Goal: Transaction & Acquisition: Purchase product/service

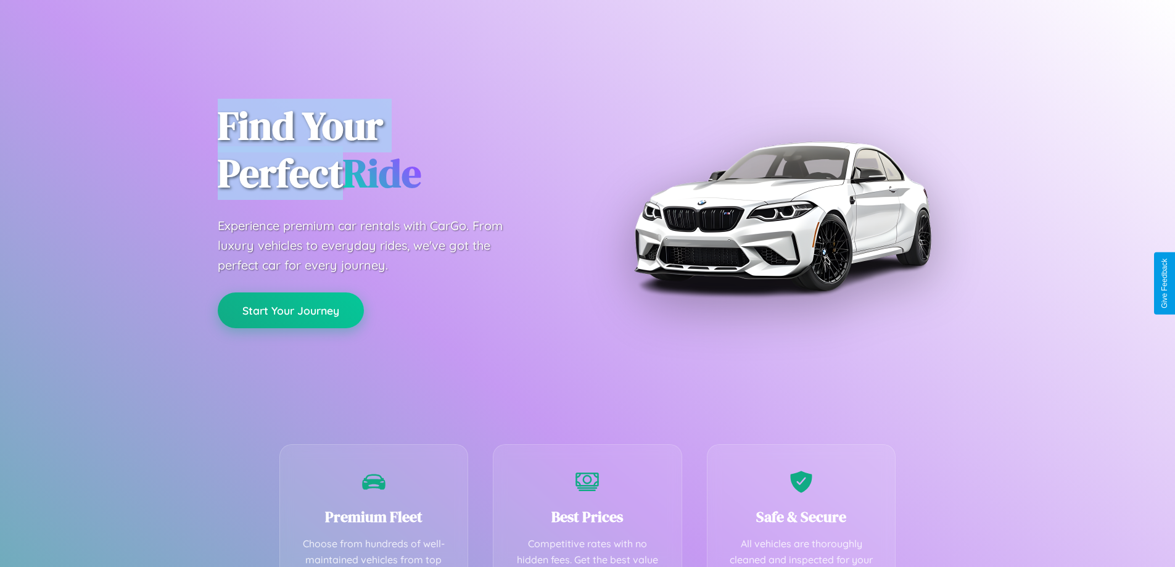
click at [290, 310] on button "Start Your Journey" at bounding box center [291, 310] width 146 height 36
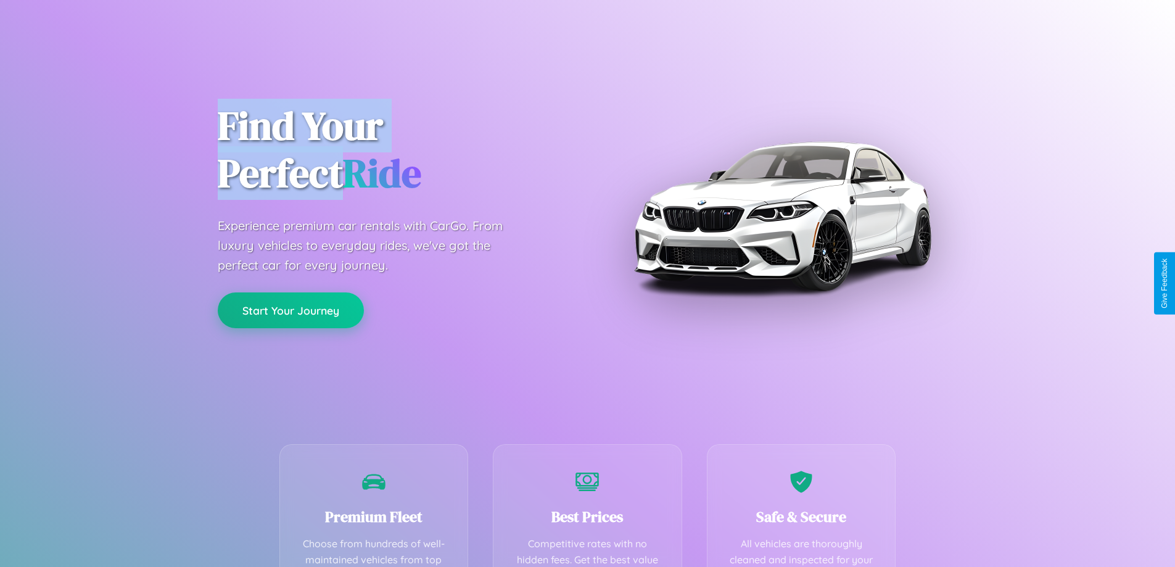
click at [290, 310] on button "Start Your Journey" at bounding box center [291, 310] width 146 height 36
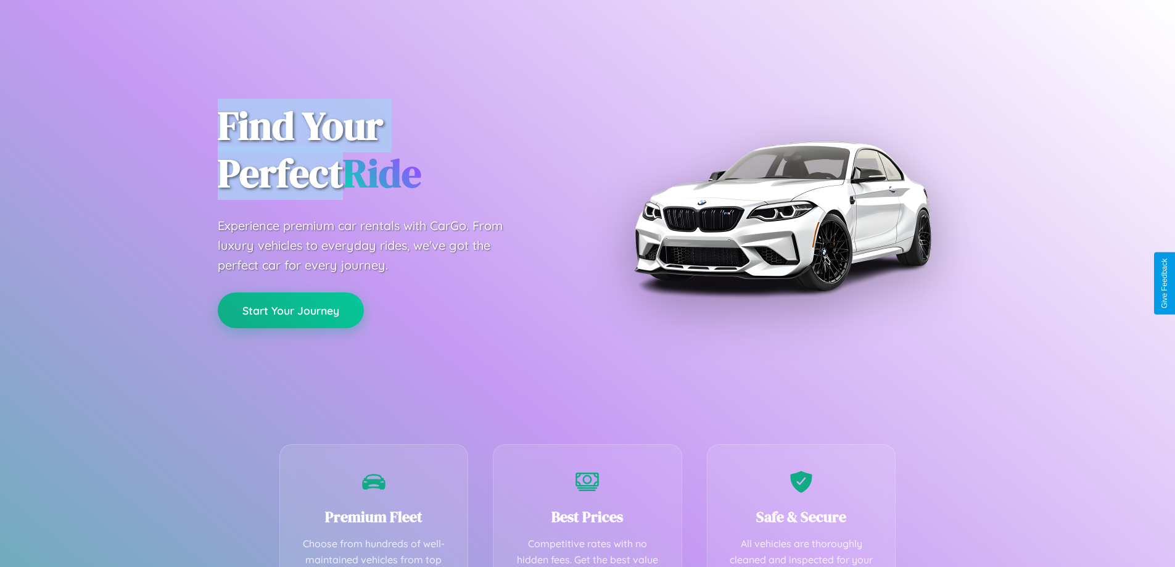
click at [290, 310] on button "Start Your Journey" at bounding box center [291, 310] width 146 height 36
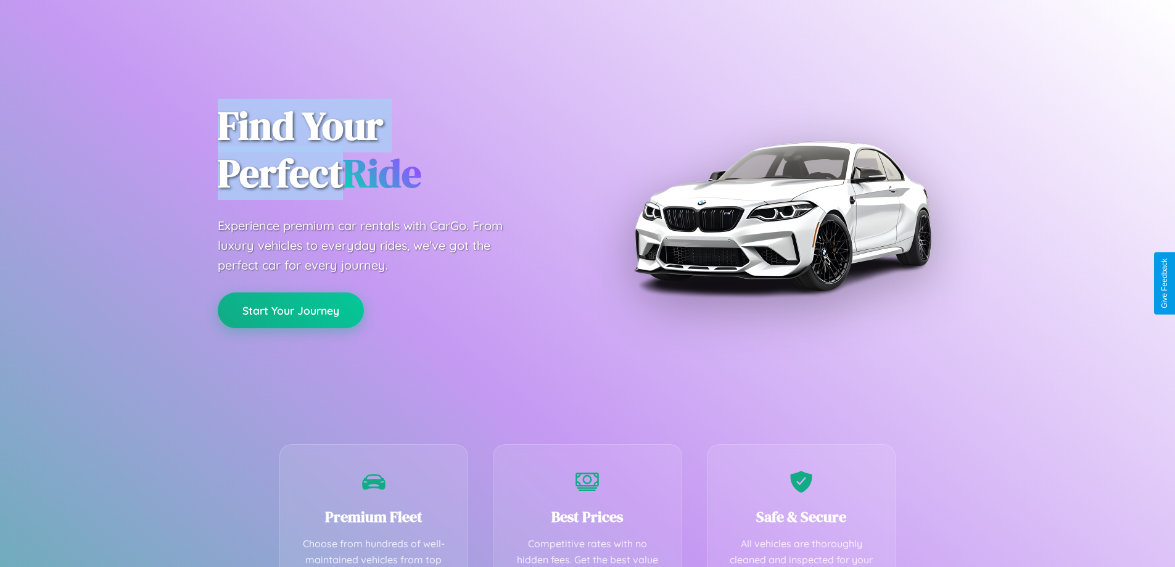
click at [290, 310] on button "Start Your Journey" at bounding box center [291, 310] width 146 height 36
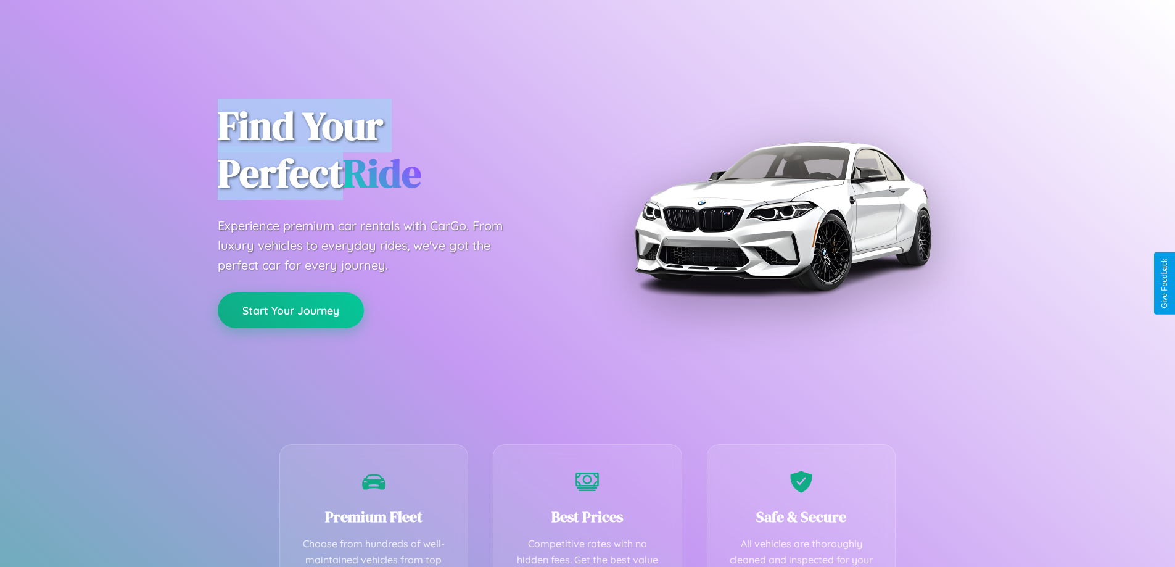
click at [290, 310] on button "Start Your Journey" at bounding box center [291, 310] width 146 height 36
